Goal: Transaction & Acquisition: Book appointment/travel/reservation

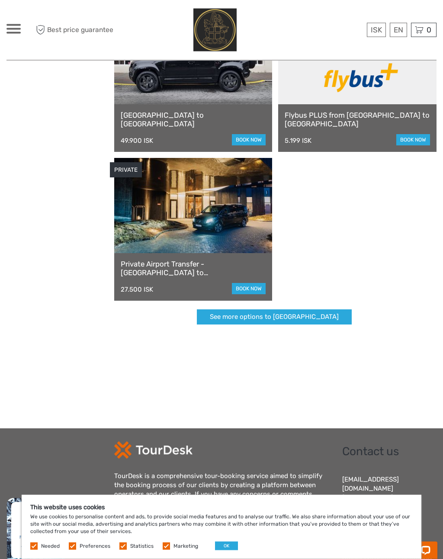
scroll to position [437, 0]
click at [244, 287] on link "book now" at bounding box center [249, 288] width 34 height 11
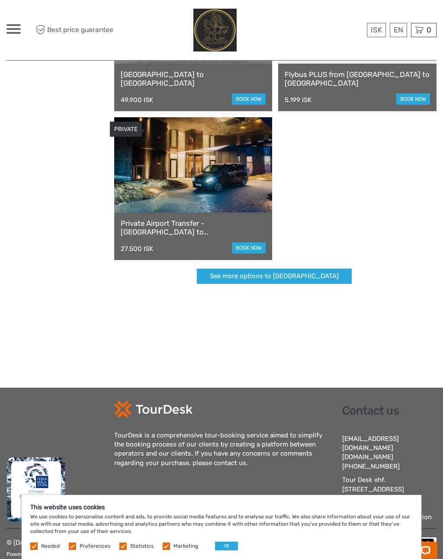
scroll to position [477, 0]
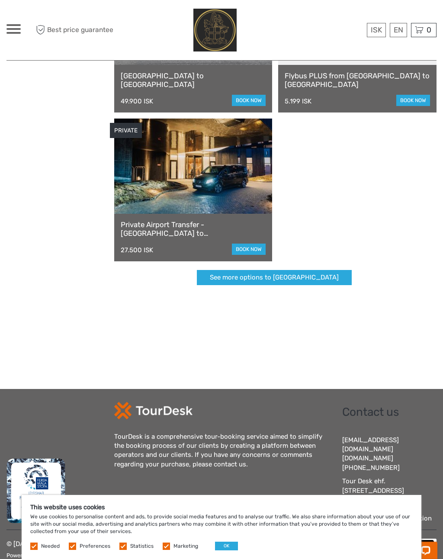
click at [228, 550] on button "OK" at bounding box center [226, 545] width 23 height 9
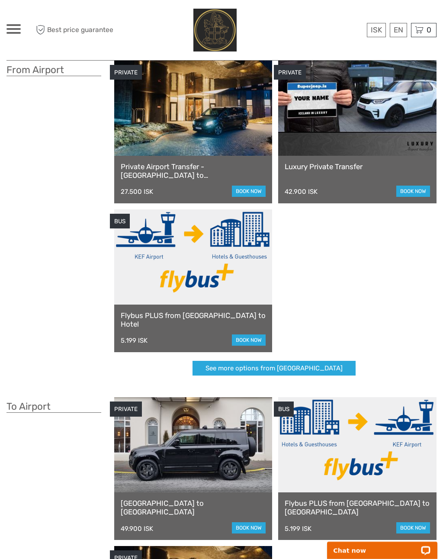
scroll to position [0, 0]
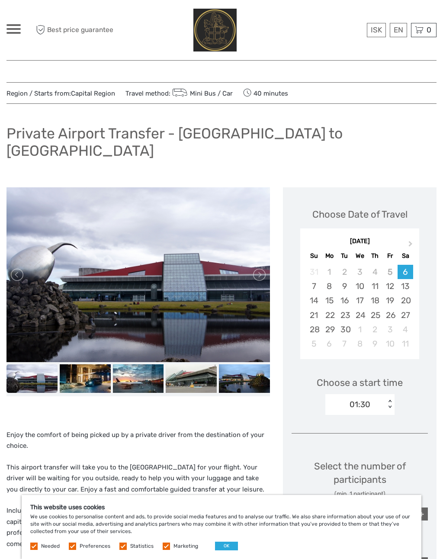
click at [344, 279] on div "9" at bounding box center [344, 286] width 15 height 14
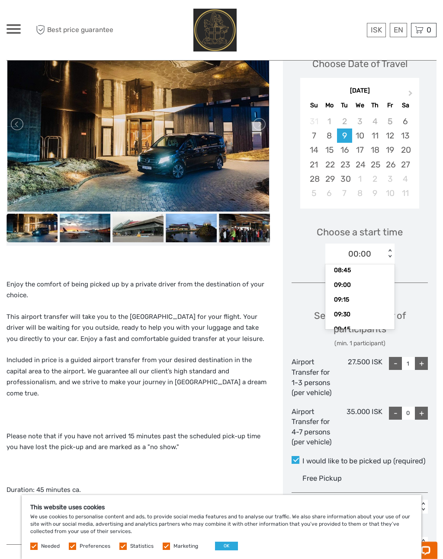
scroll to position [525, 0]
click at [358, 277] on div "09:00" at bounding box center [360, 284] width 61 height 15
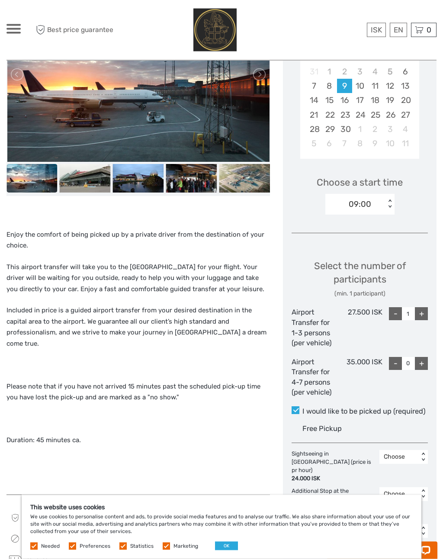
scroll to position [201, 0]
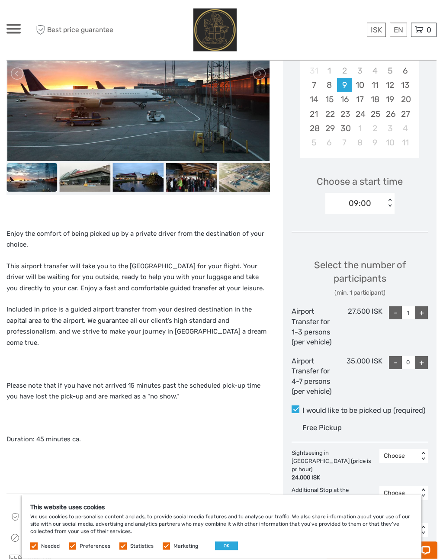
click at [426, 307] on div "+" at bounding box center [421, 313] width 13 height 13
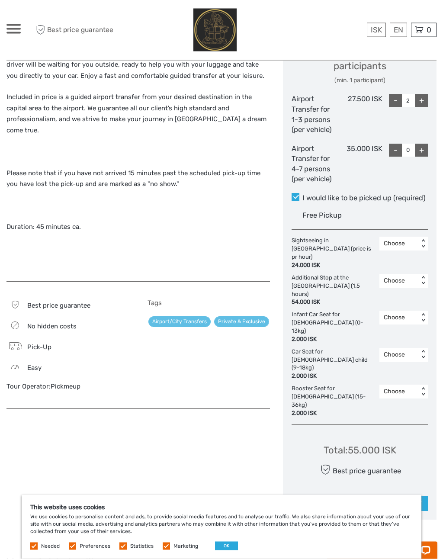
scroll to position [413, 0]
click at [0, 0] on link "$" at bounding box center [0, 0] width 0 height 0
click at [316, 31] on div at bounding box center [221, 29] width 215 height 47
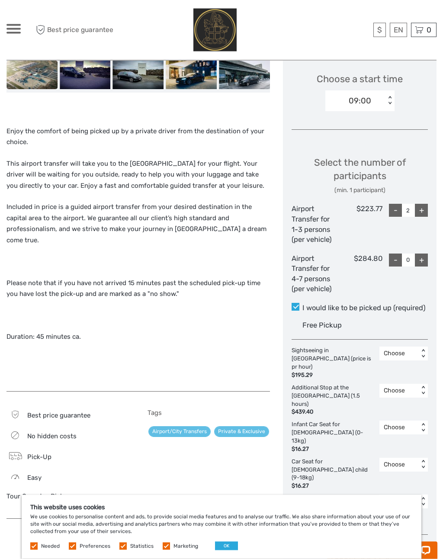
scroll to position [303, 0]
click at [396, 204] on div "-" at bounding box center [395, 210] width 13 height 13
type input "1"
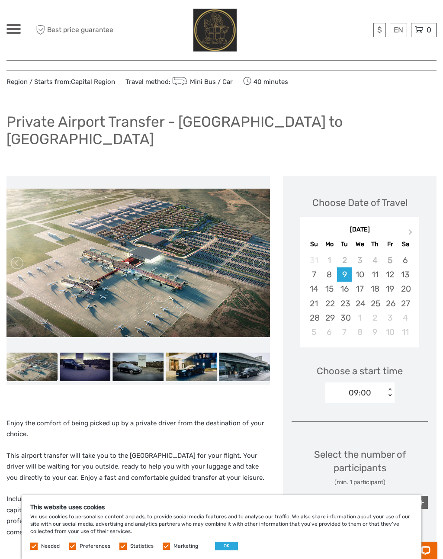
scroll to position [0, 0]
